Goal: Navigation & Orientation: Understand site structure

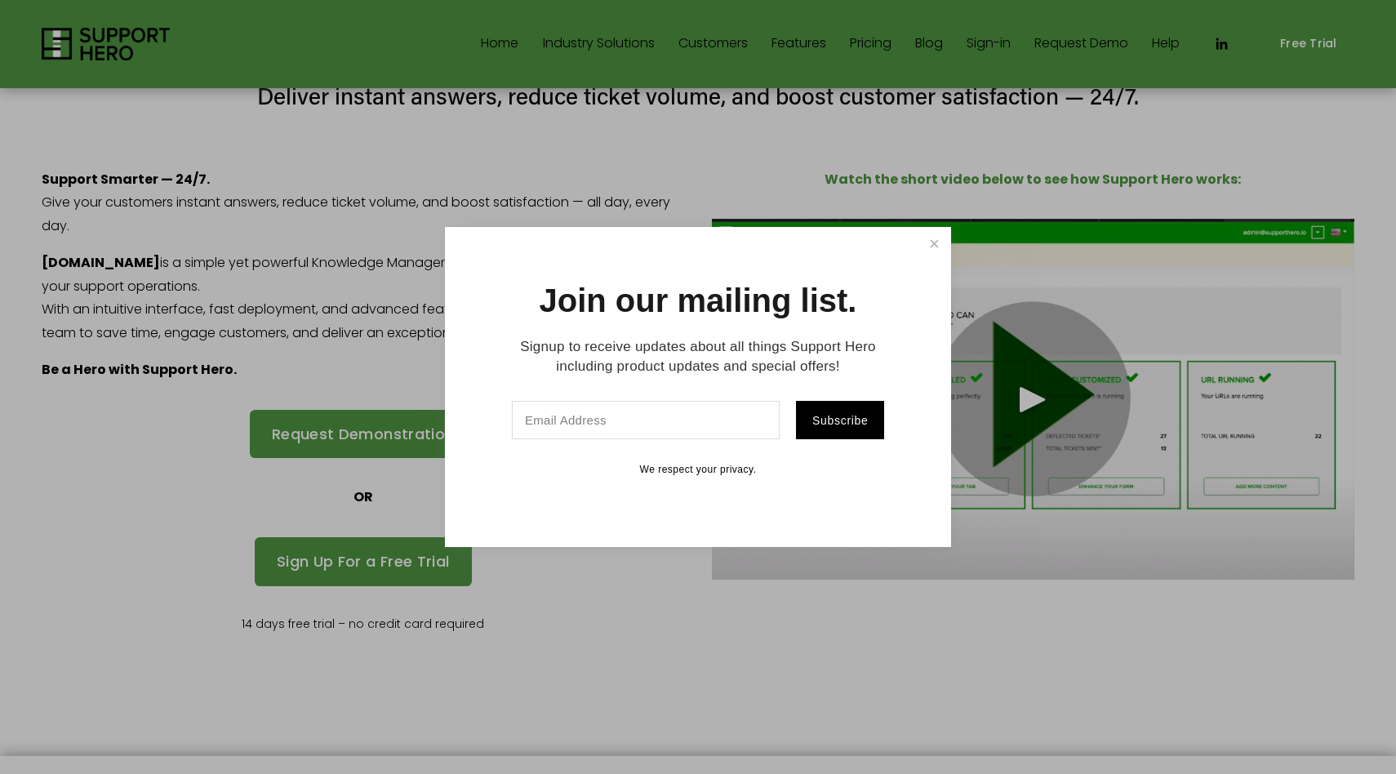
scroll to position [83, 0]
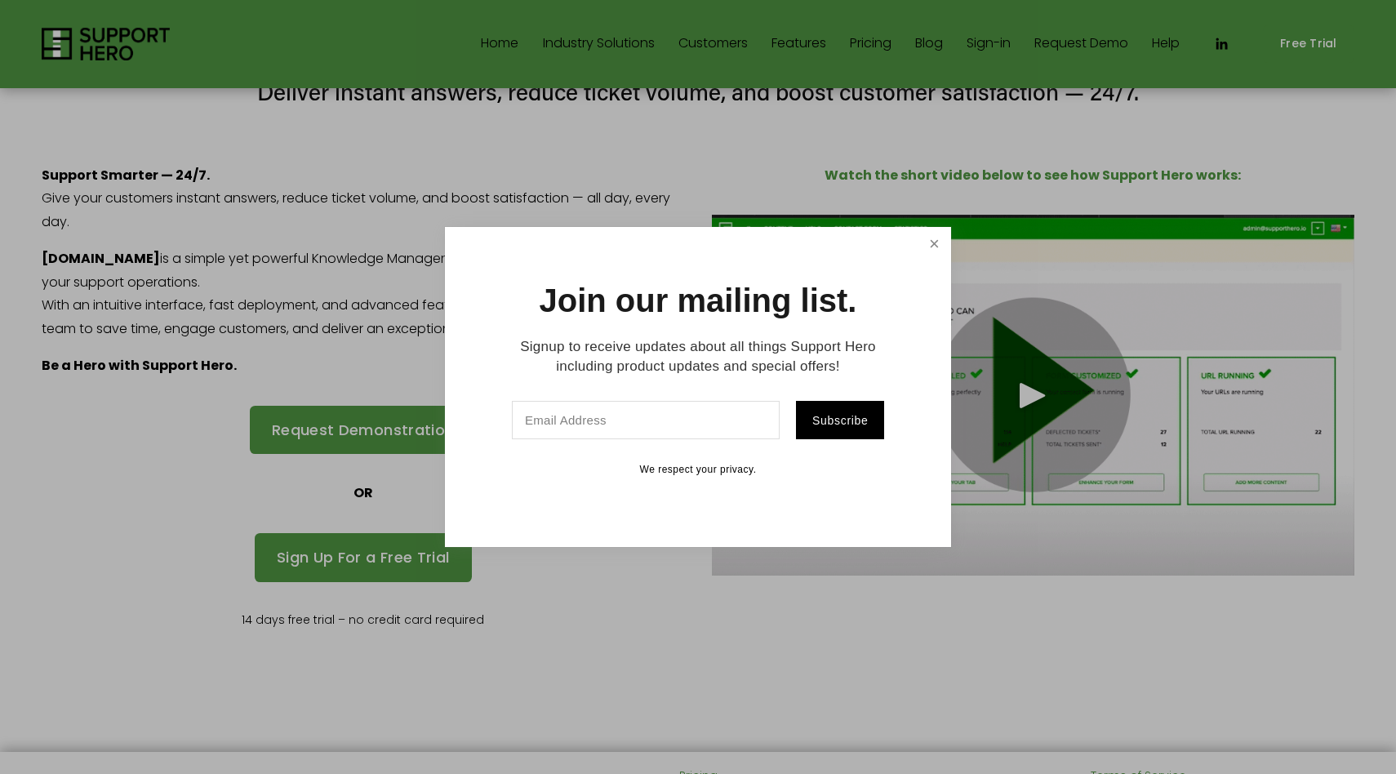
click at [935, 242] on link "Close" at bounding box center [934, 243] width 29 height 29
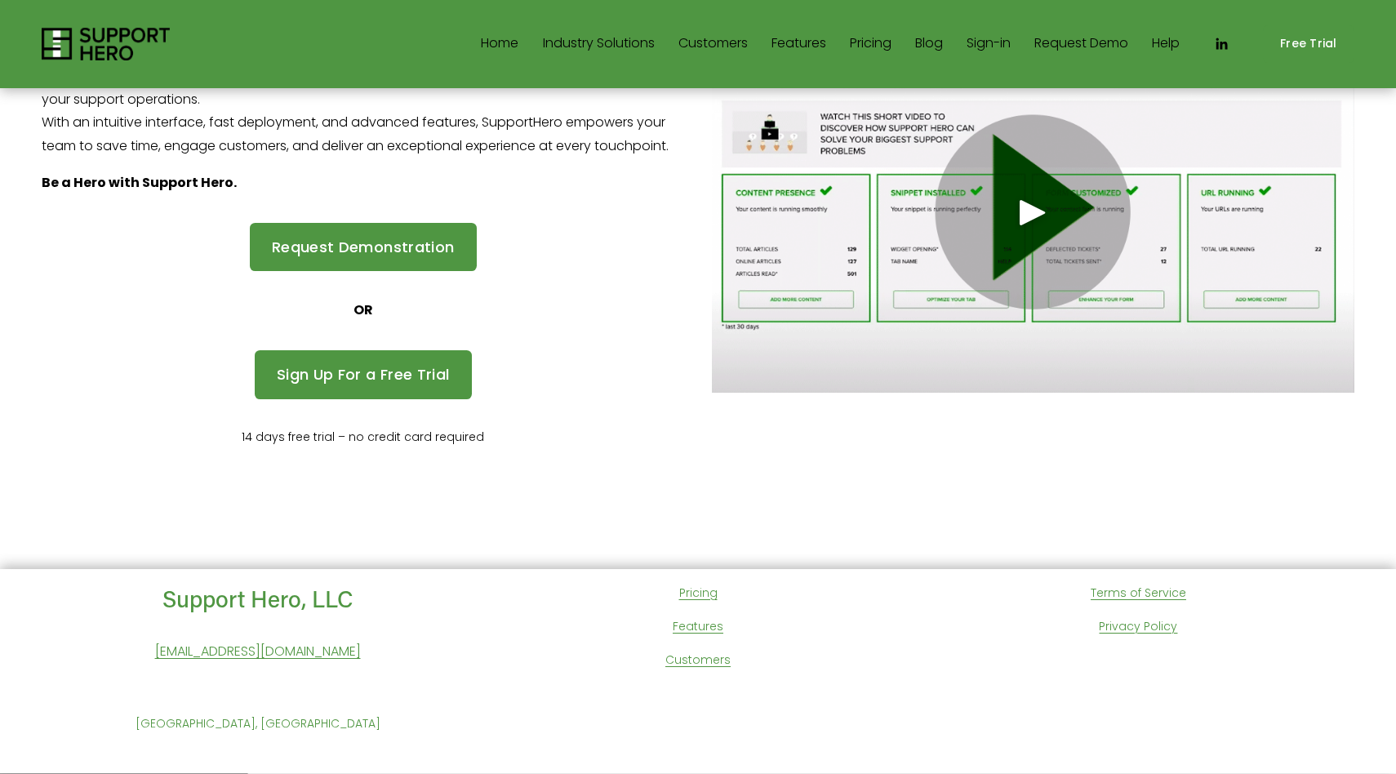
scroll to position [0, 0]
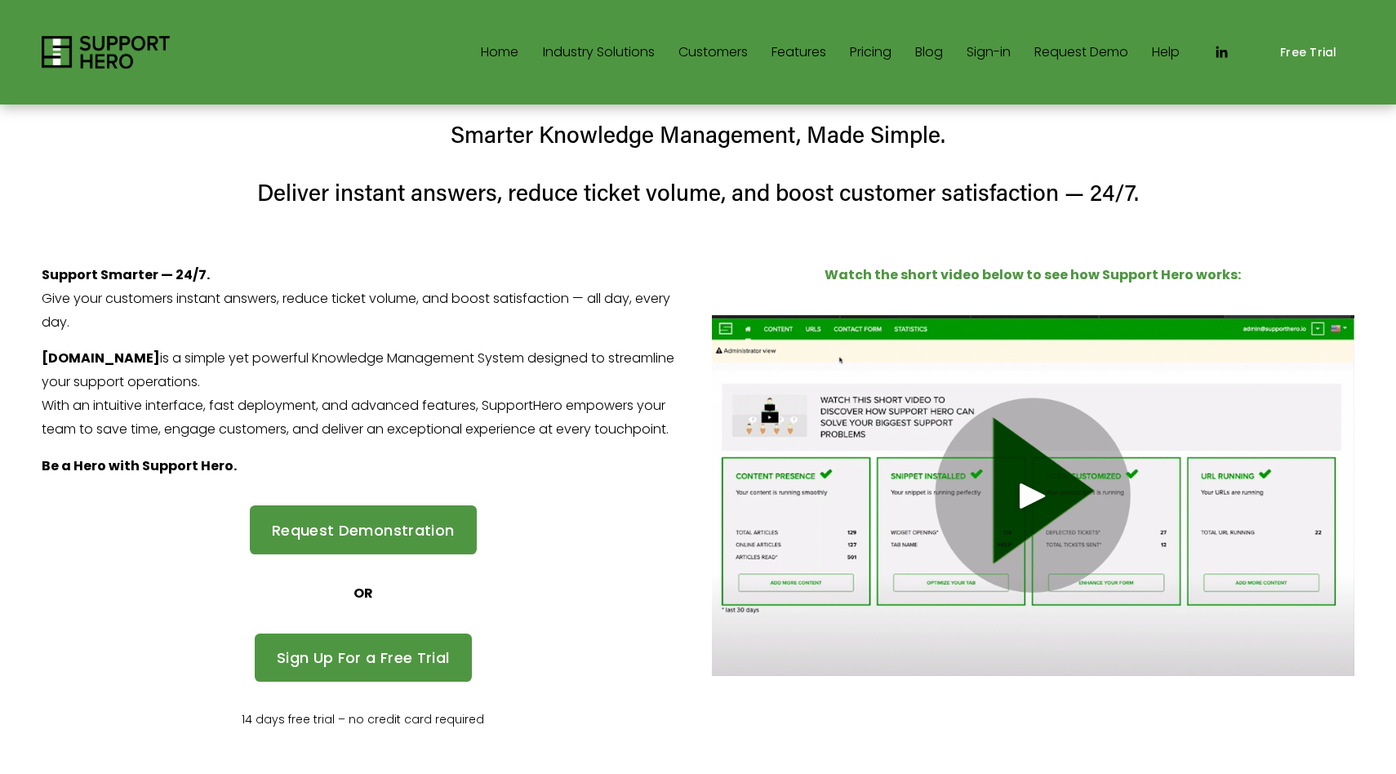
click at [935, 56] on link "Blog" at bounding box center [929, 52] width 28 height 26
click at [501, 56] on link "Home" at bounding box center [500, 52] width 38 height 26
click at [719, 51] on link "Customers" at bounding box center [712, 52] width 69 height 26
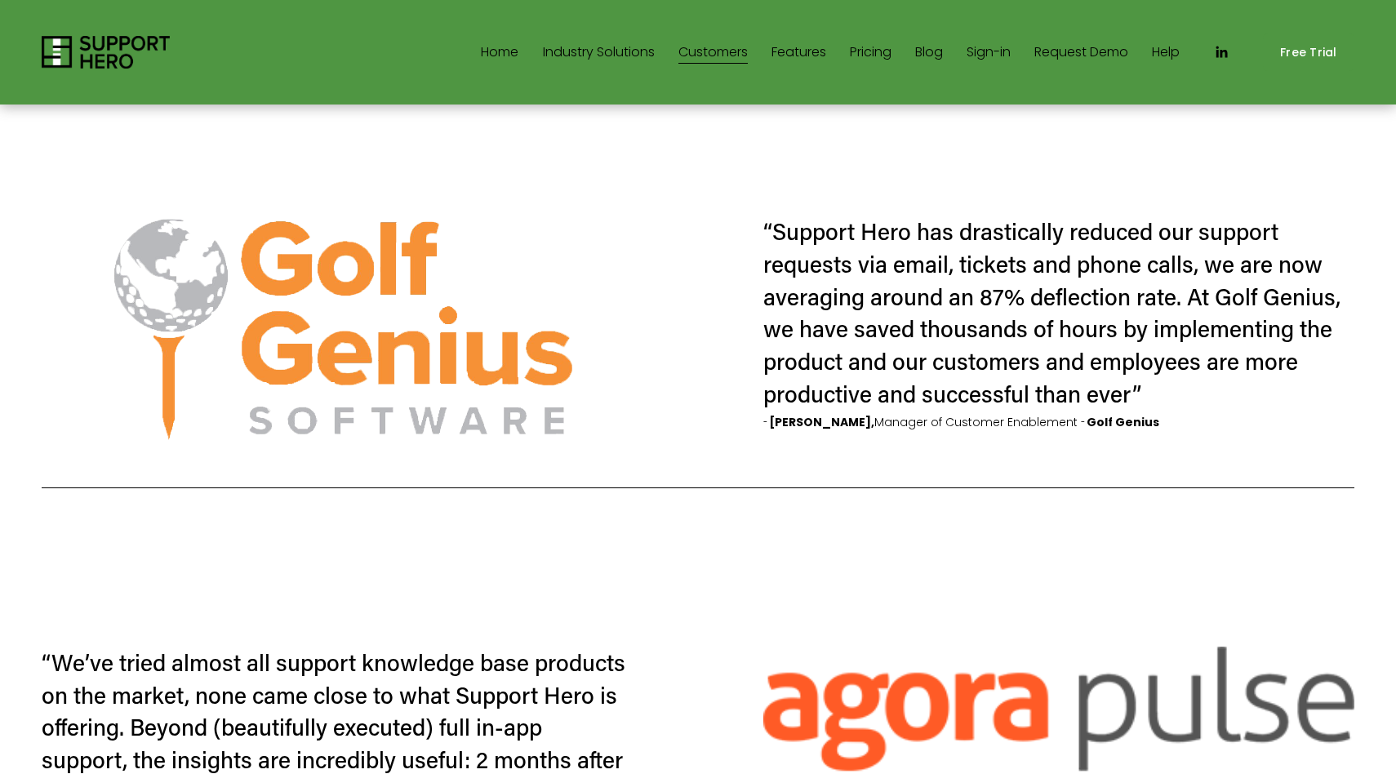
click at [804, 55] on link "Features" at bounding box center [798, 52] width 55 height 26
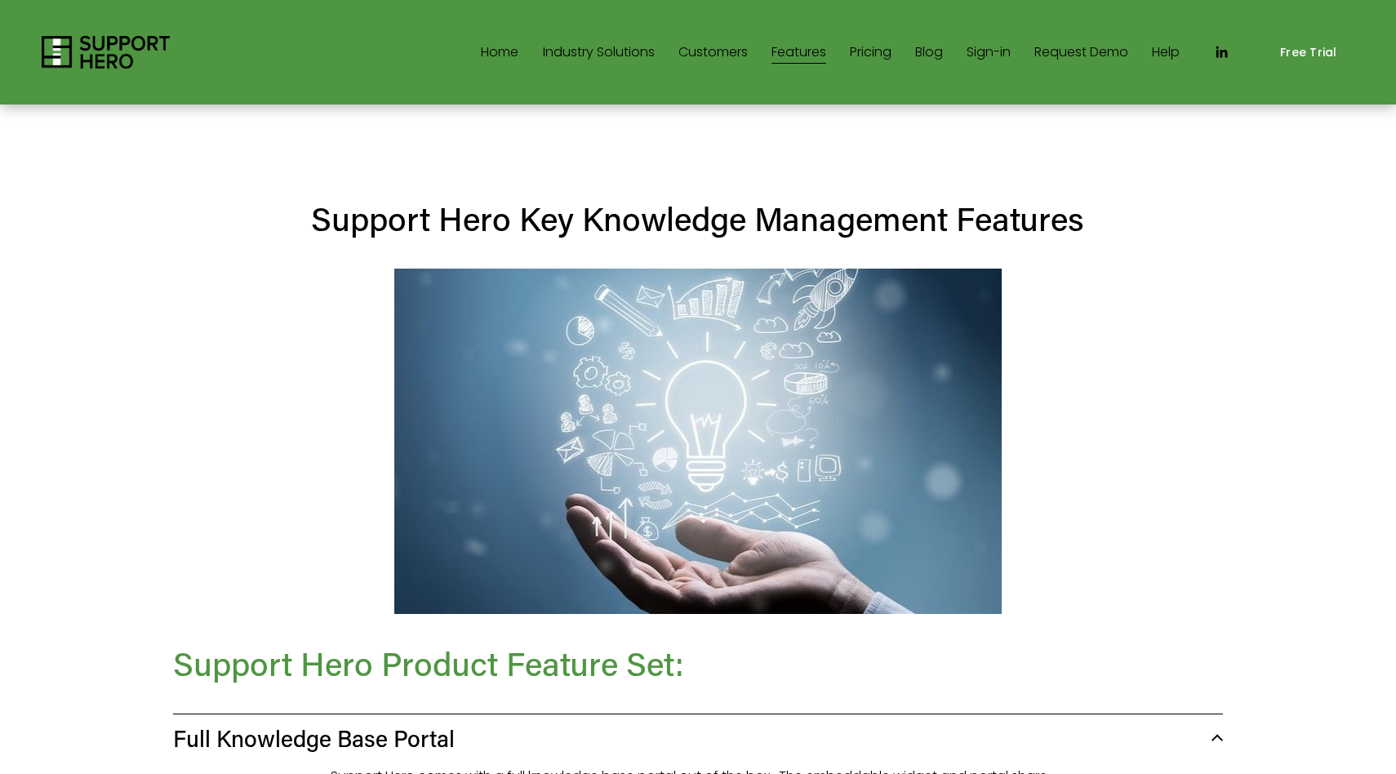
click at [875, 52] on link "Pricing" at bounding box center [871, 52] width 42 height 26
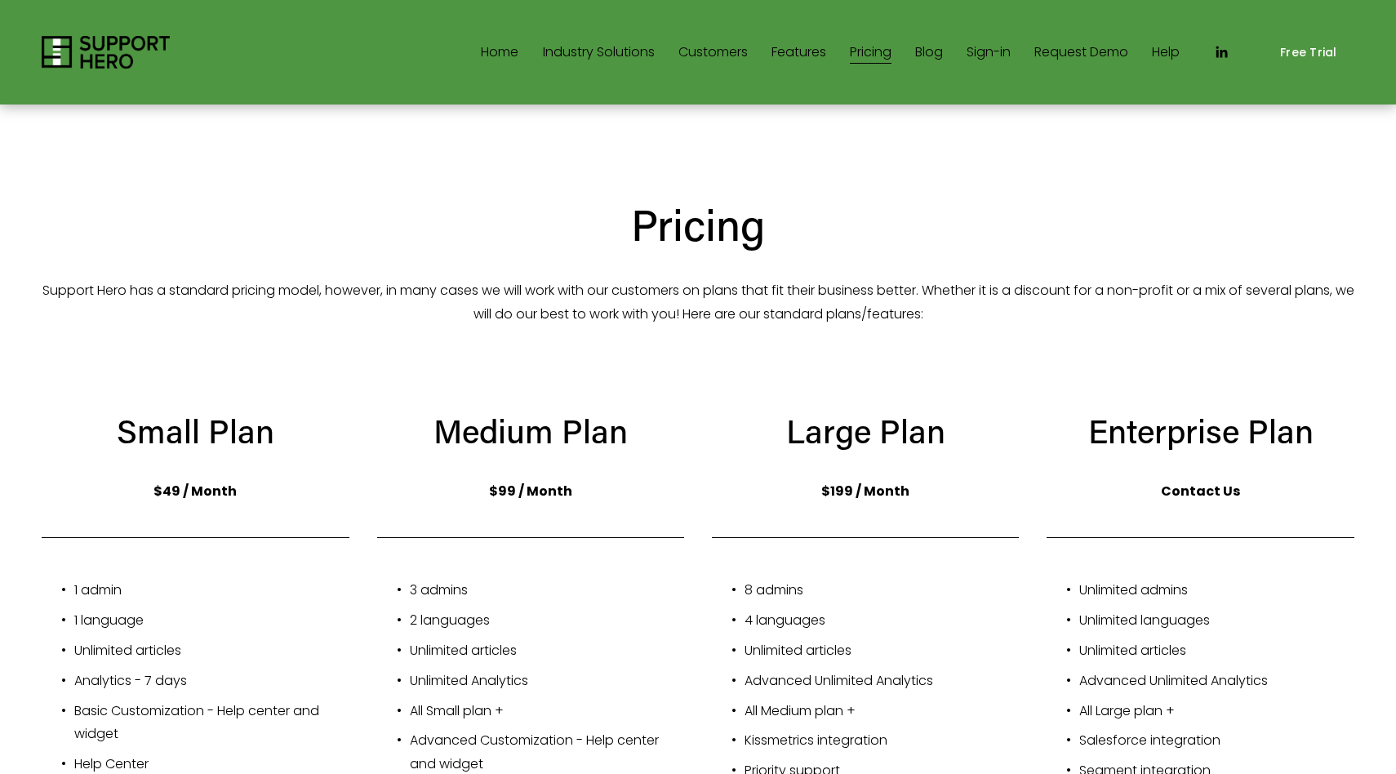
click at [928, 55] on link "Blog" at bounding box center [929, 52] width 28 height 26
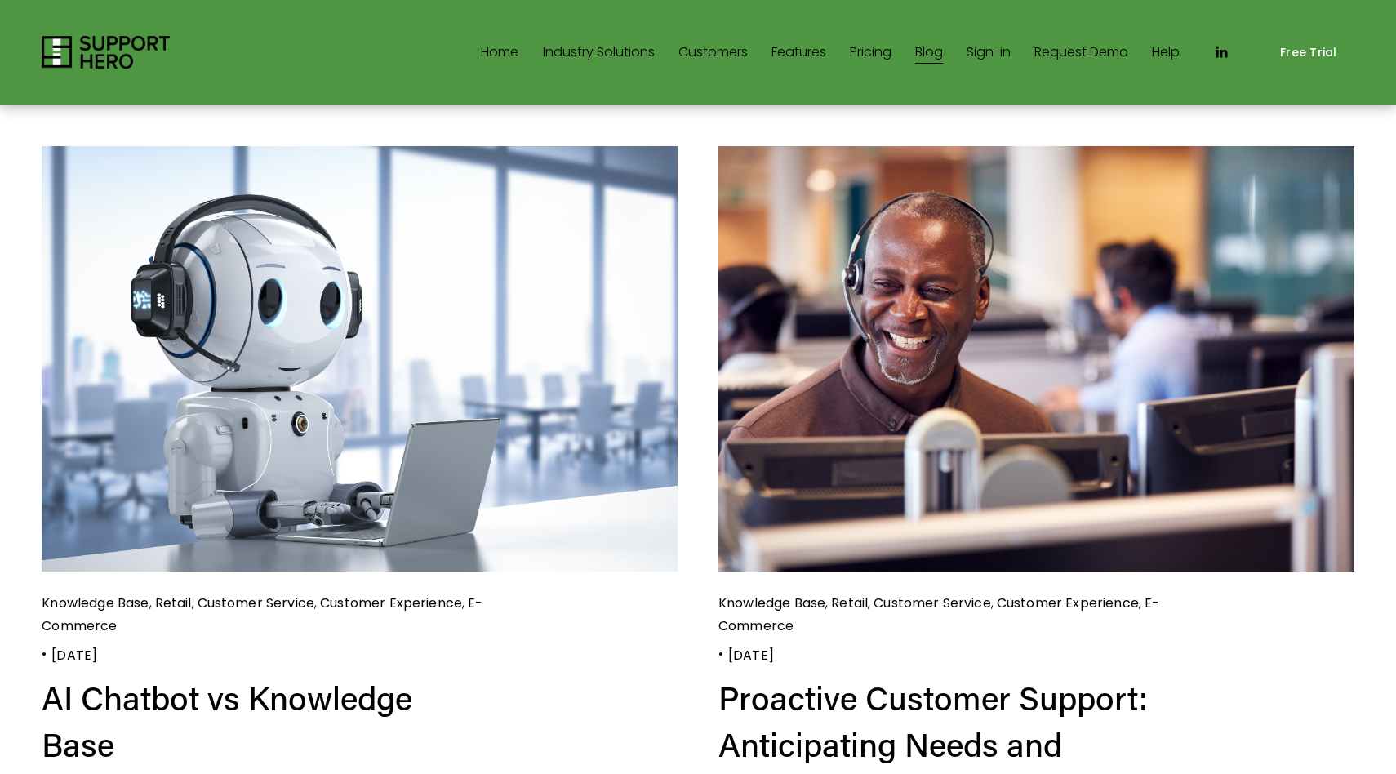
click at [996, 54] on link "Sign-in" at bounding box center [988, 52] width 44 height 26
